Goal: Information Seeking & Learning: Learn about a topic

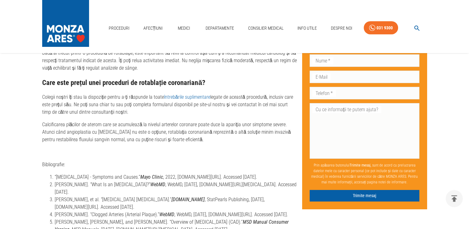
scroll to position [2188, 0]
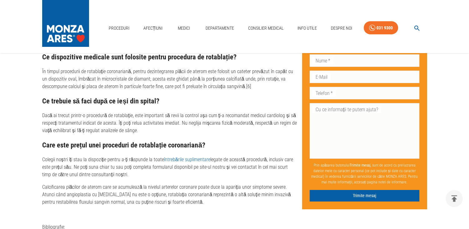
click at [178, 157] on link "întrebările suplimentare" at bounding box center [187, 160] width 46 height 6
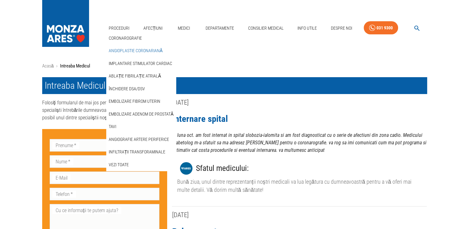
click at [124, 48] on link "Angioplastie coronariană" at bounding box center [136, 51] width 56 height 10
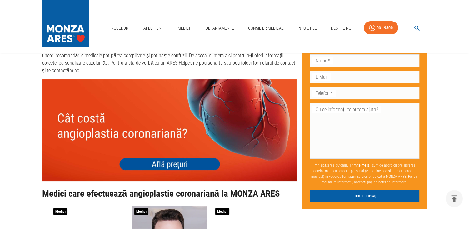
scroll to position [2313, 0]
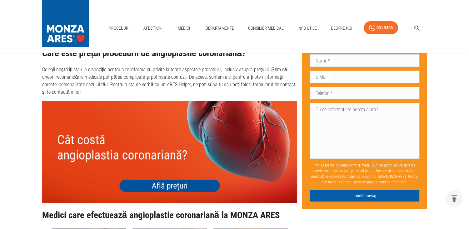
click at [148, 167] on img at bounding box center [169, 152] width 255 height 102
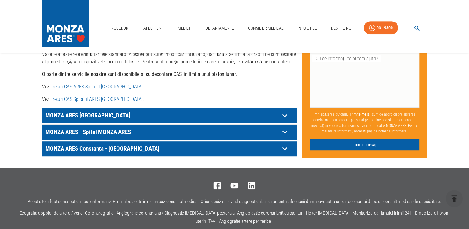
scroll to position [344, 0]
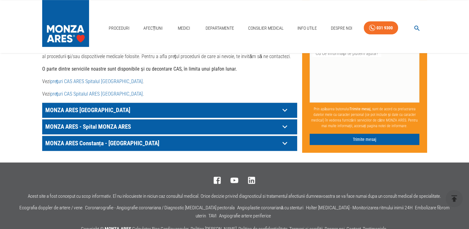
click at [284, 105] on icon at bounding box center [285, 110] width 10 height 10
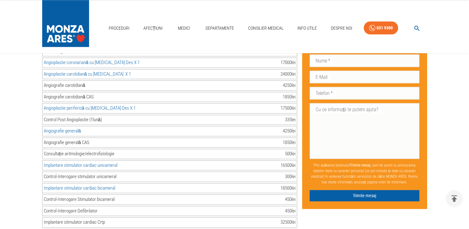
scroll to position [844, 0]
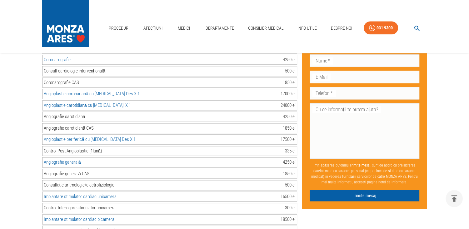
click at [104, 103] on link "Angioplastie carotidiană cu stent X 1" at bounding box center [87, 106] width 87 height 6
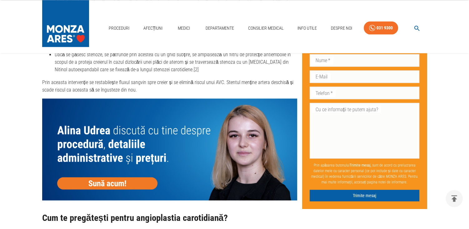
scroll to position [1000, 0]
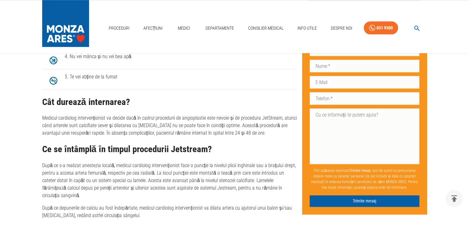
scroll to position [781, 0]
